Goal: Navigation & Orientation: Find specific page/section

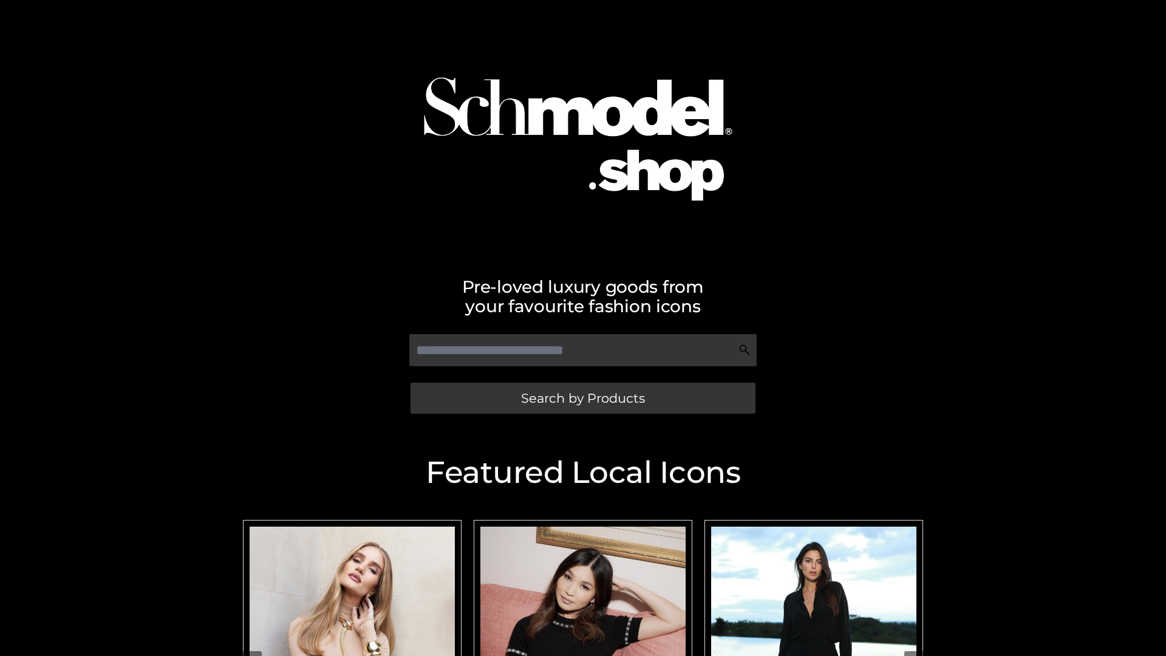
click at [582, 398] on span "Search by Products" at bounding box center [583, 398] width 124 height 13
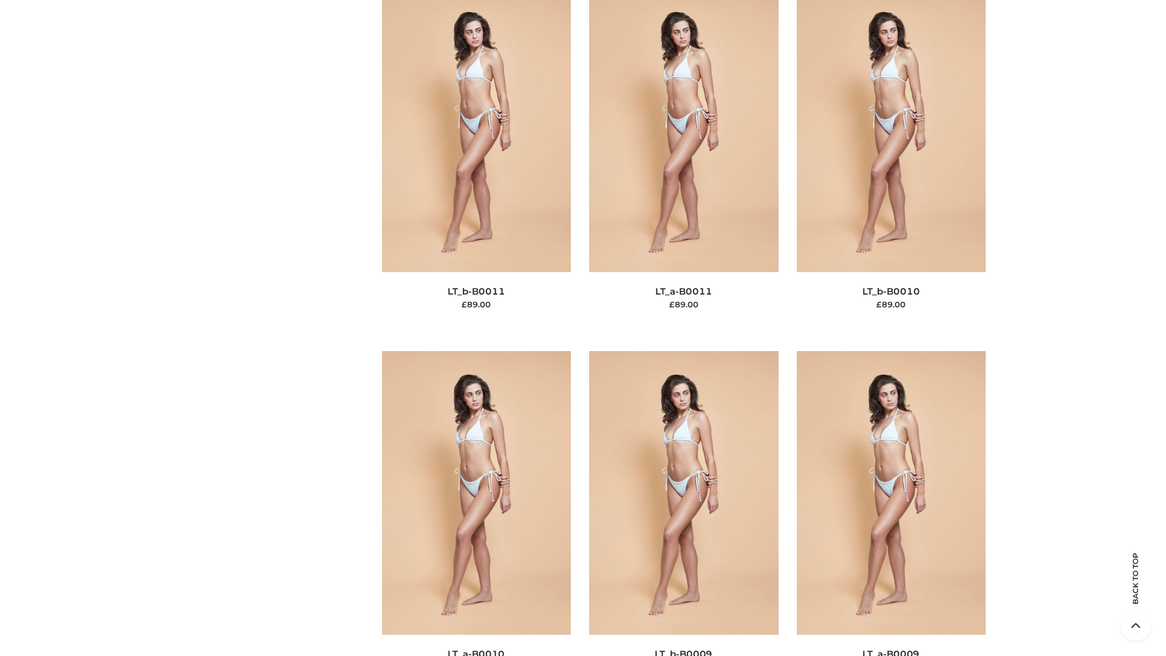
scroll to position [5455, 0]
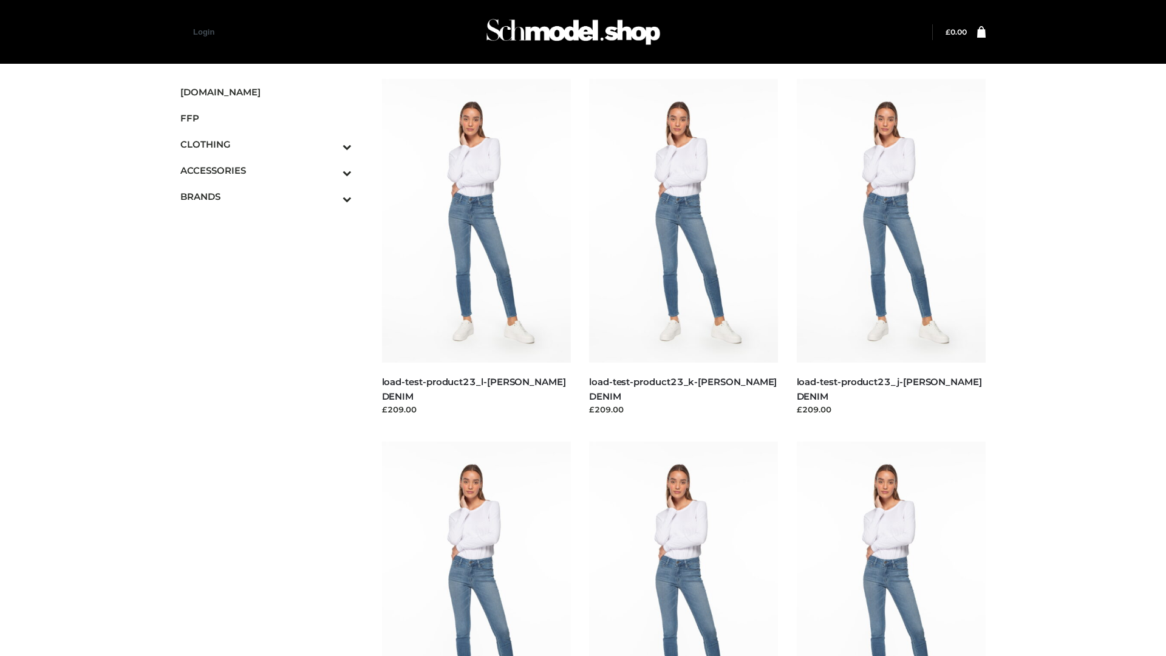
scroll to position [1065, 0]
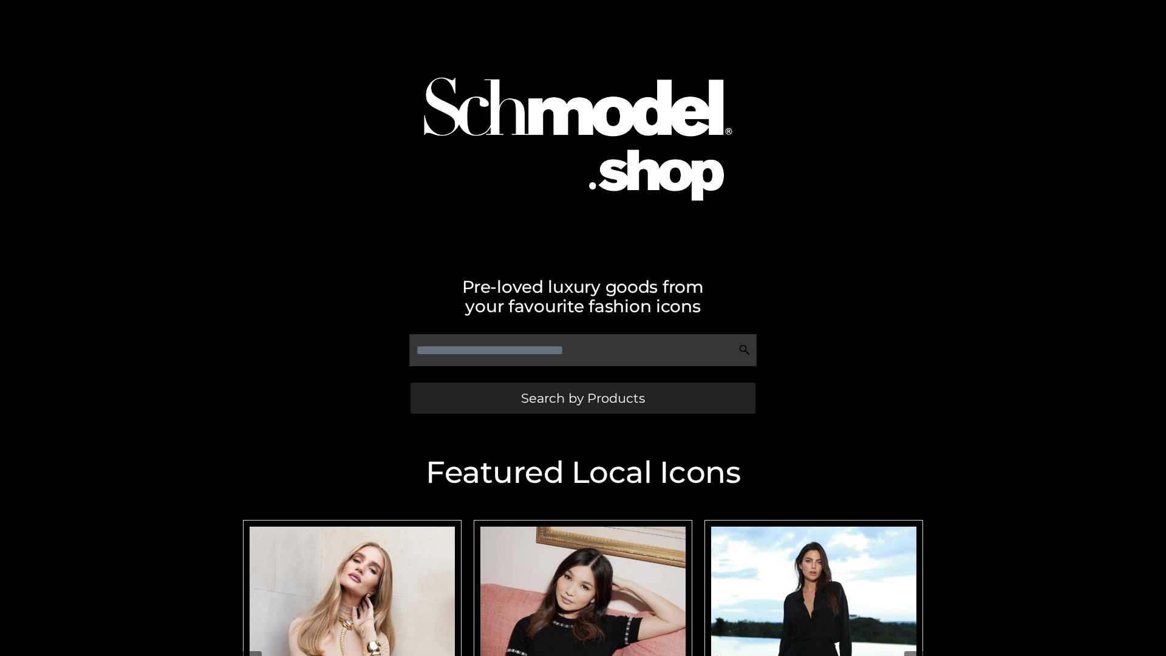
click at [582, 398] on span "Search by Products" at bounding box center [583, 398] width 124 height 13
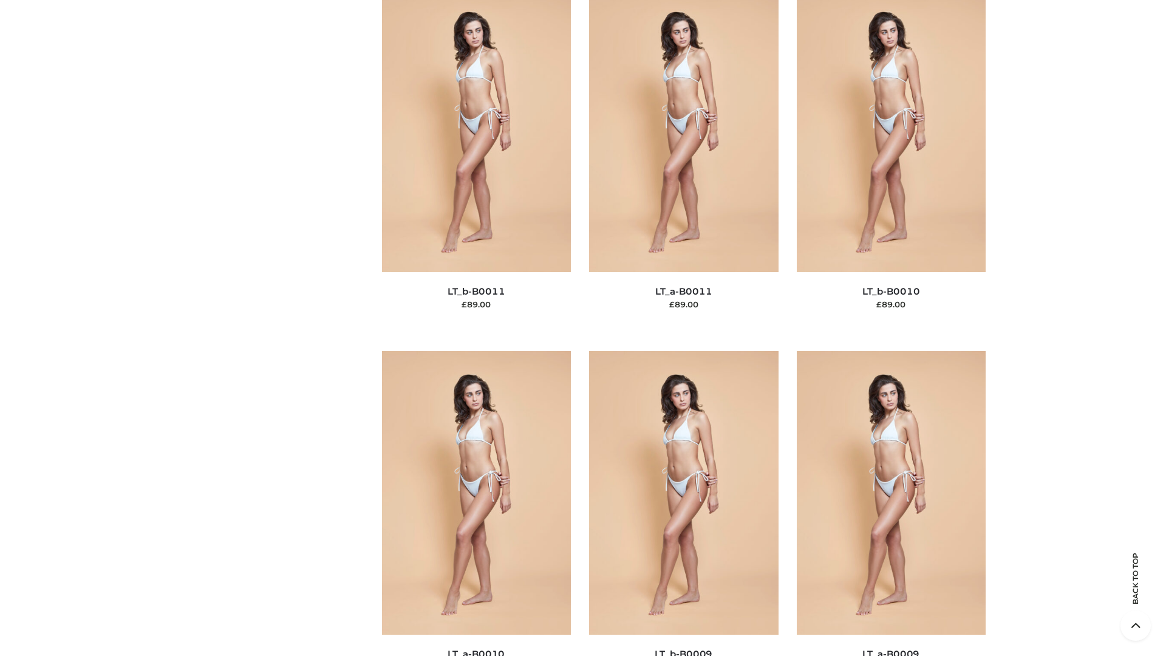
scroll to position [5455, 0]
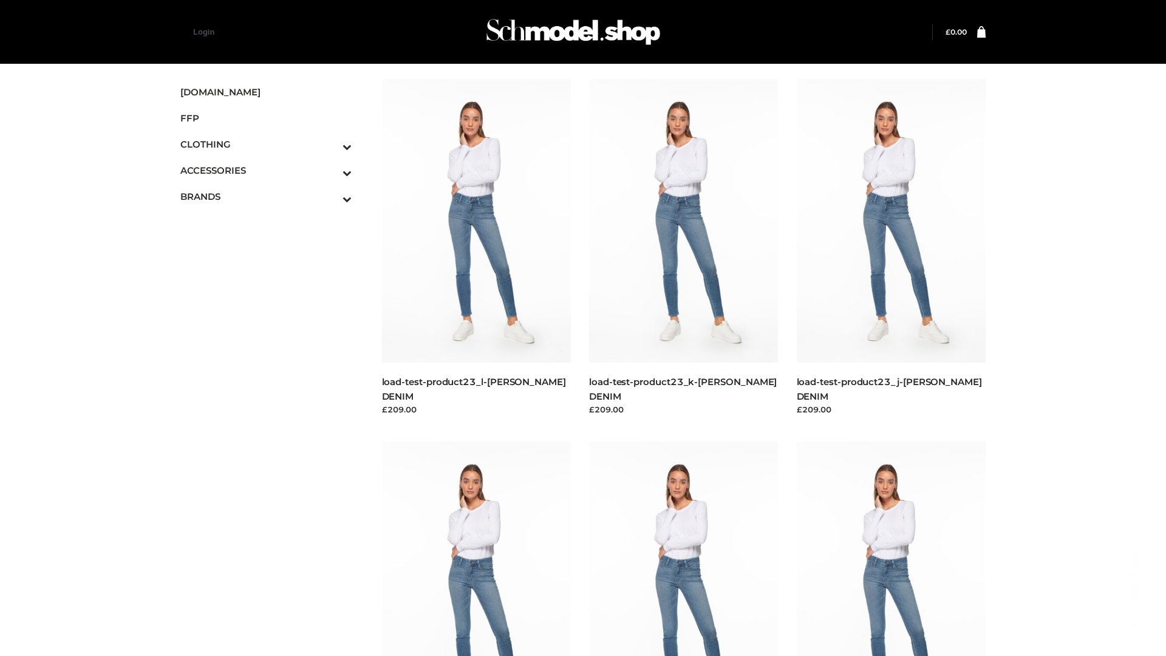
scroll to position [1065, 0]
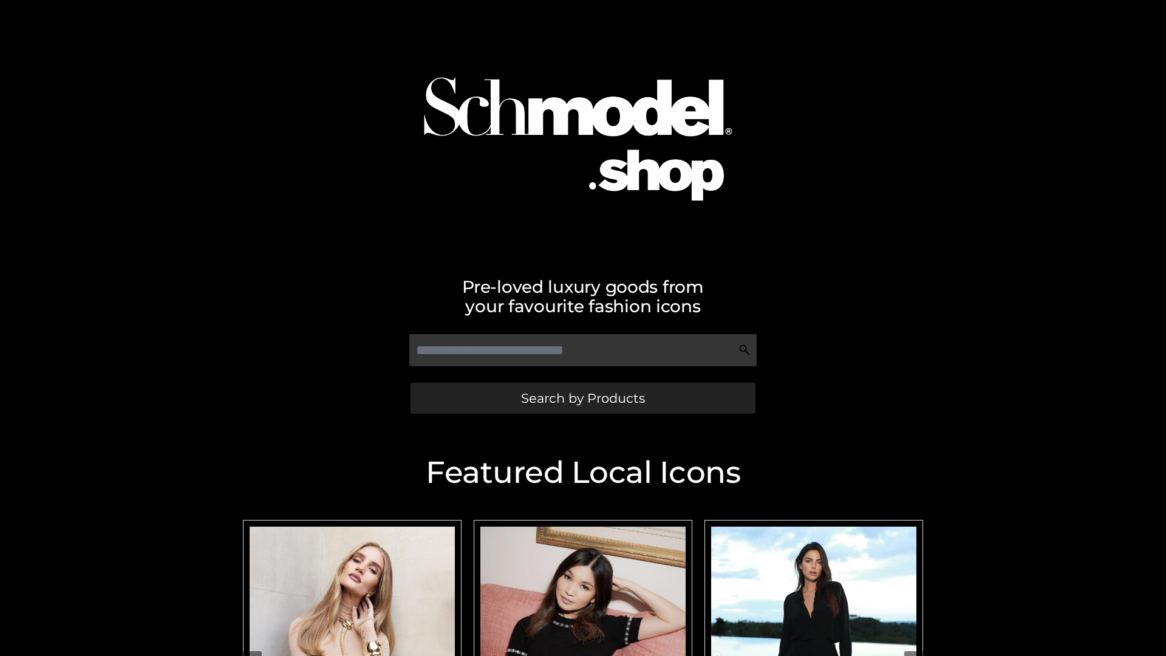
click at [582, 398] on span "Search by Products" at bounding box center [583, 398] width 124 height 13
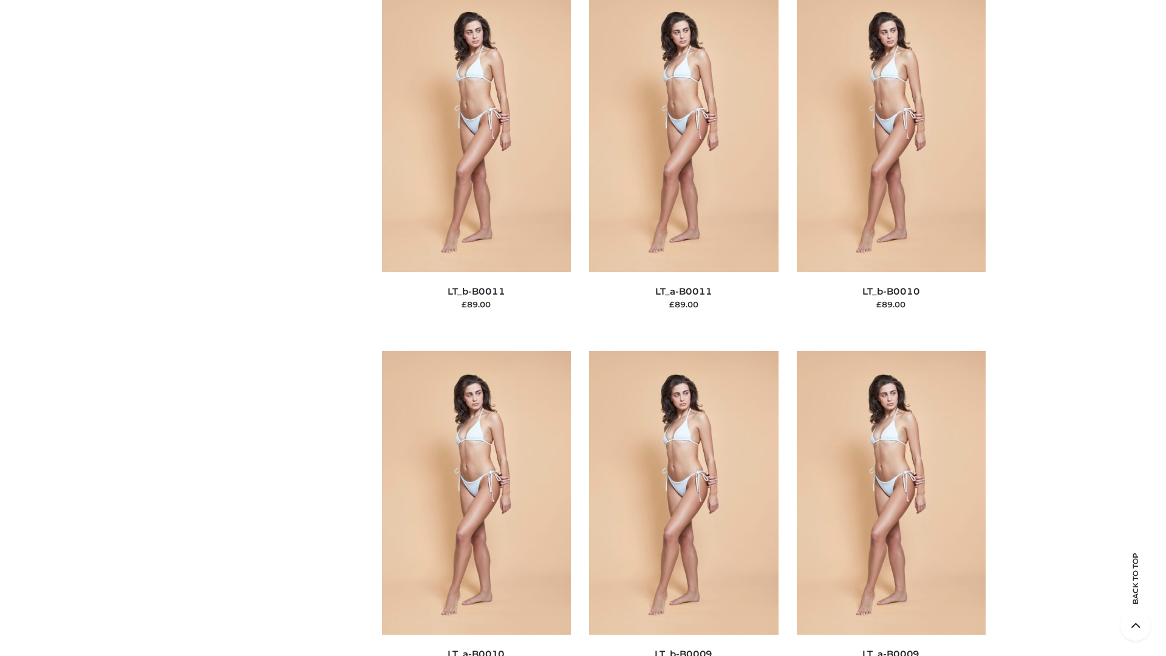
scroll to position [5455, 0]
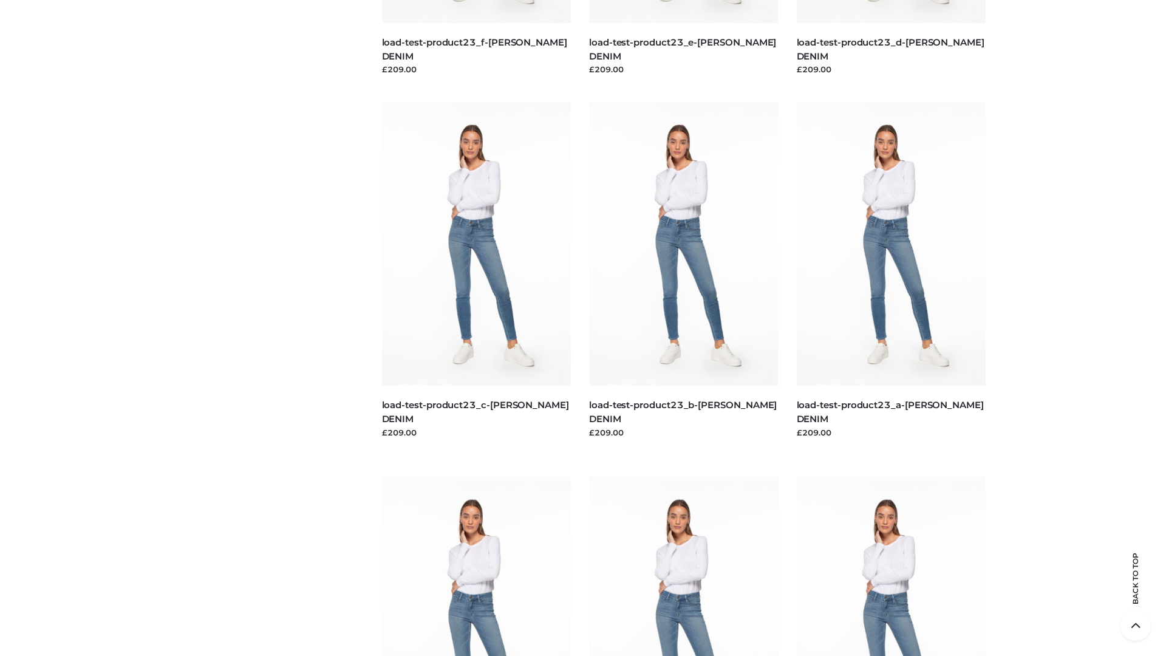
scroll to position [1065, 0]
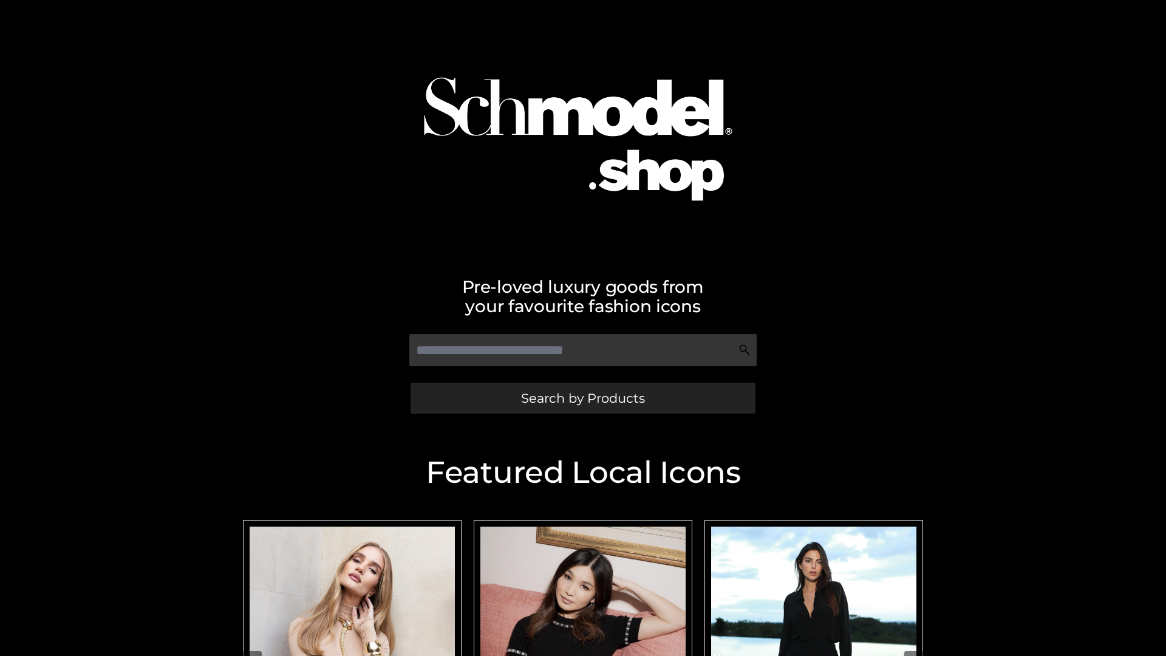
click at [582, 398] on span "Search by Products" at bounding box center [583, 398] width 124 height 13
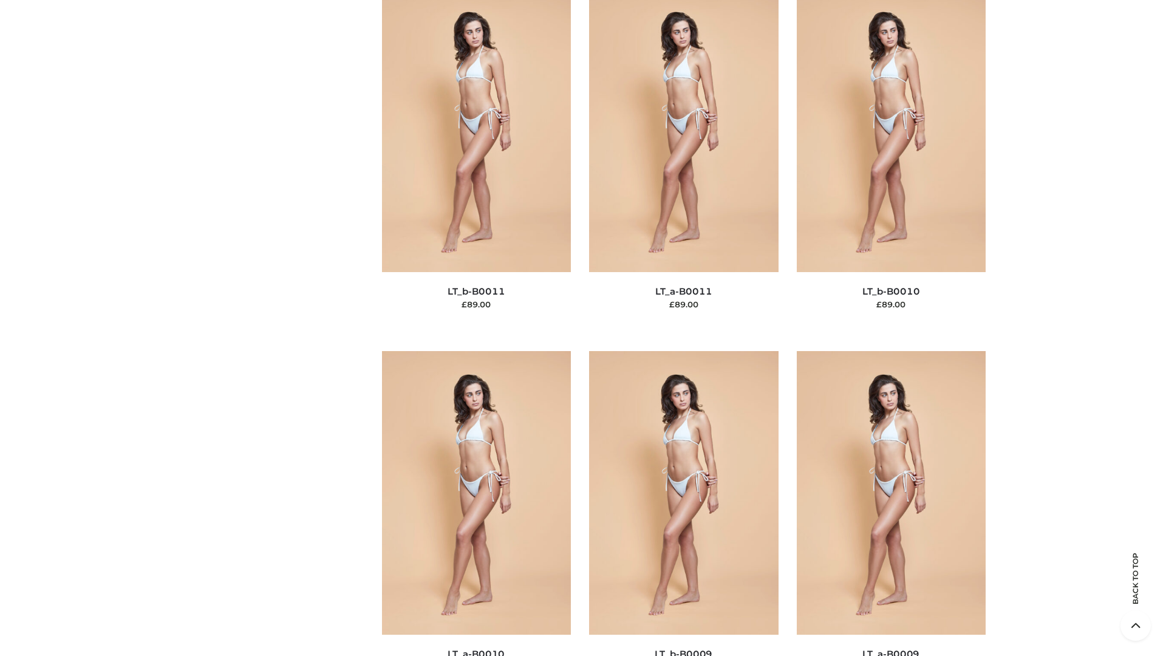
scroll to position [5455, 0]
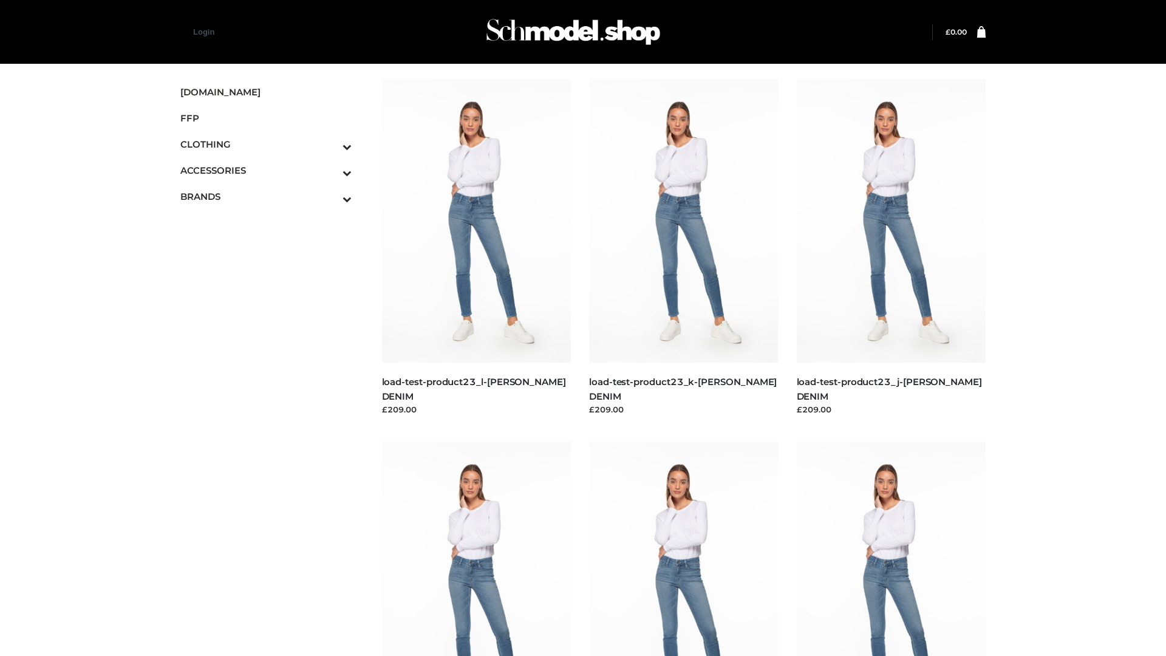
scroll to position [1065, 0]
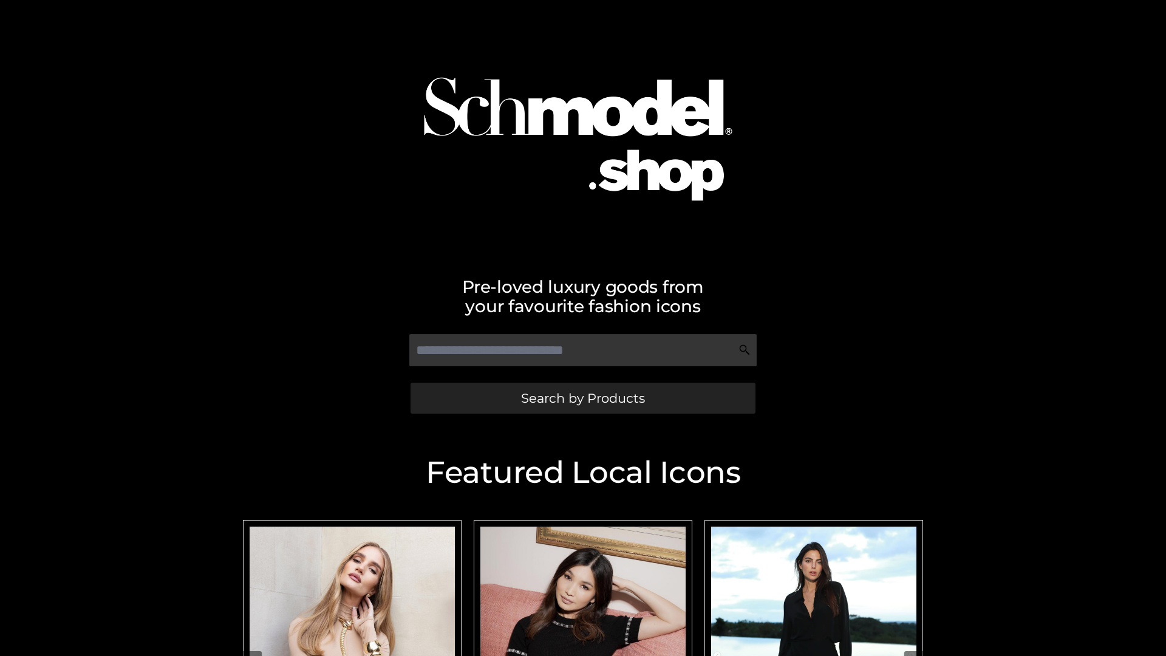
click at [582, 398] on span "Search by Products" at bounding box center [583, 398] width 124 height 13
